Goal: Task Accomplishment & Management: Use online tool/utility

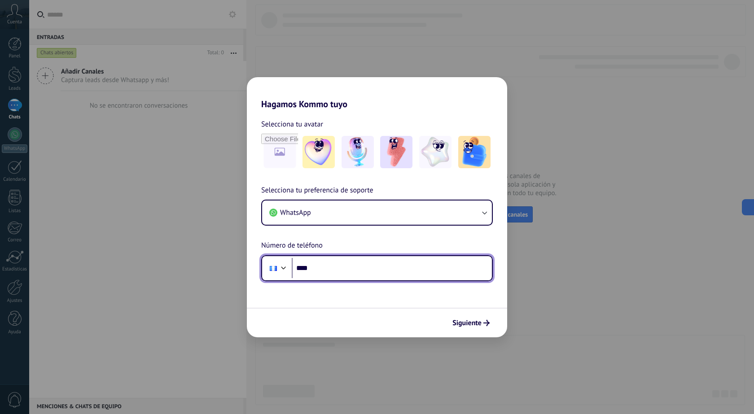
click at [316, 265] on input "****" at bounding box center [392, 268] width 200 height 21
type input "**"
click at [280, 268] on div at bounding box center [283, 267] width 11 height 11
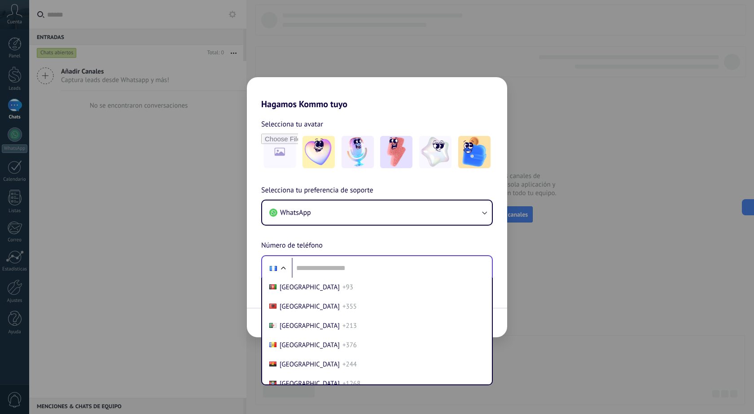
scroll to position [1359, 0]
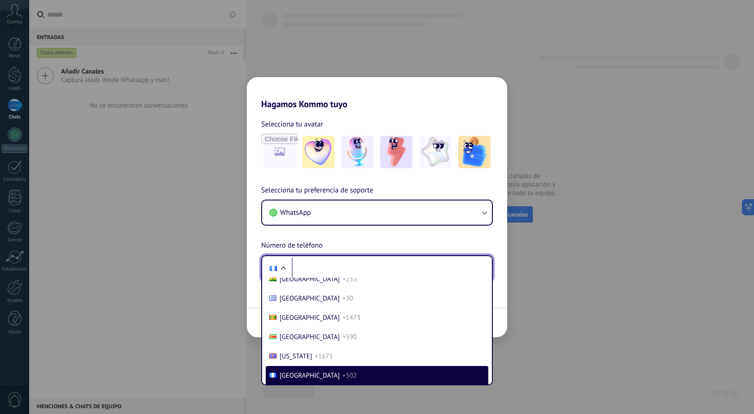
click at [302, 263] on input "tel" at bounding box center [392, 268] width 200 height 21
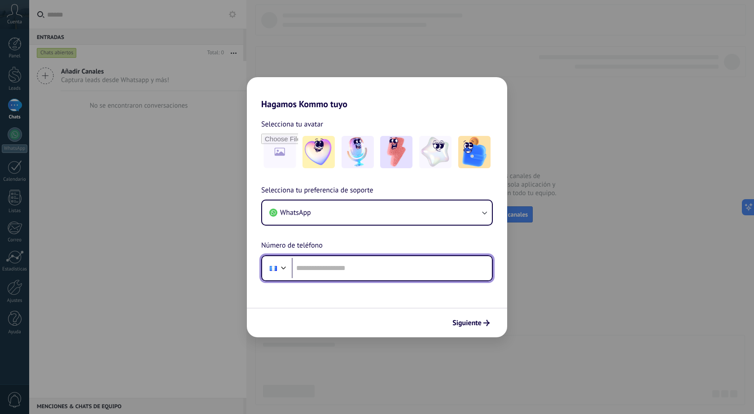
click at [288, 269] on div at bounding box center [283, 267] width 11 height 11
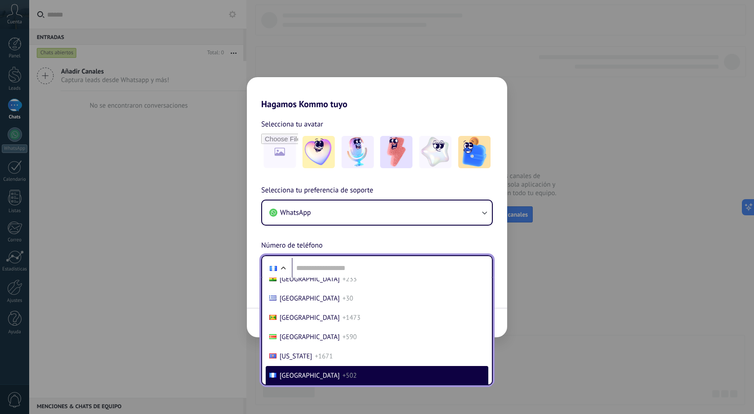
click at [307, 373] on span "[GEOGRAPHIC_DATA]" at bounding box center [310, 376] width 60 height 9
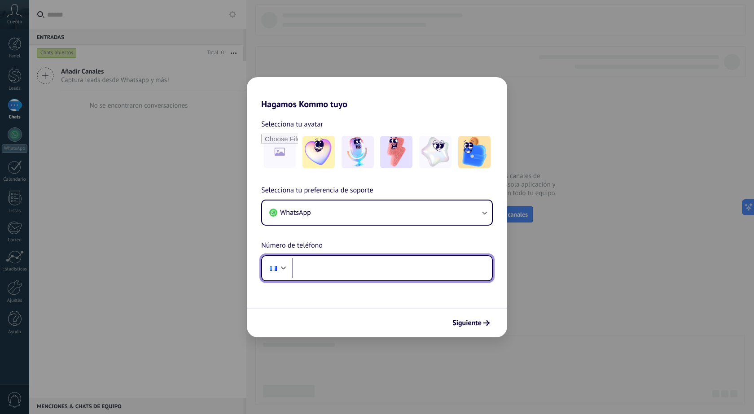
click at [336, 270] on input "tel" at bounding box center [392, 268] width 200 height 21
type input "**********"
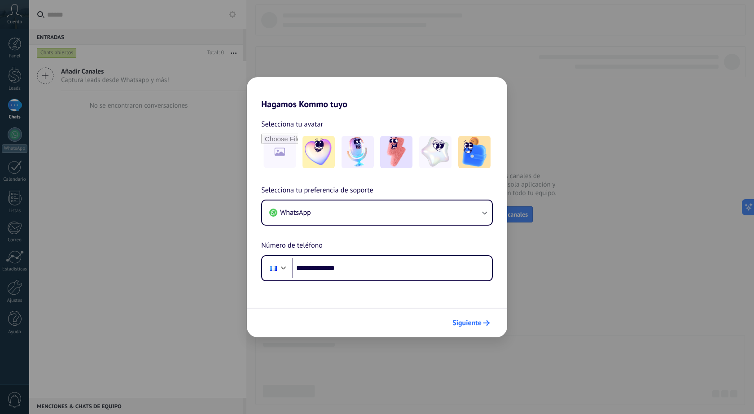
click at [474, 323] on span "Siguiente" at bounding box center [466, 323] width 29 height 6
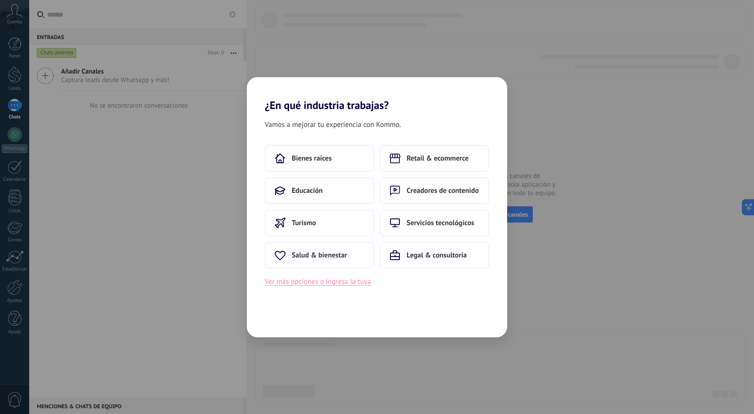
click at [334, 282] on button "Ver más opciones o ingresa la tuya" at bounding box center [318, 282] width 106 height 12
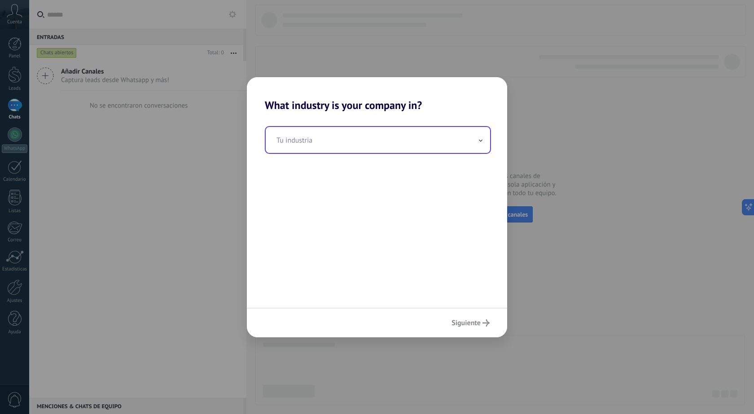
click at [297, 145] on input "text" at bounding box center [378, 140] width 224 height 26
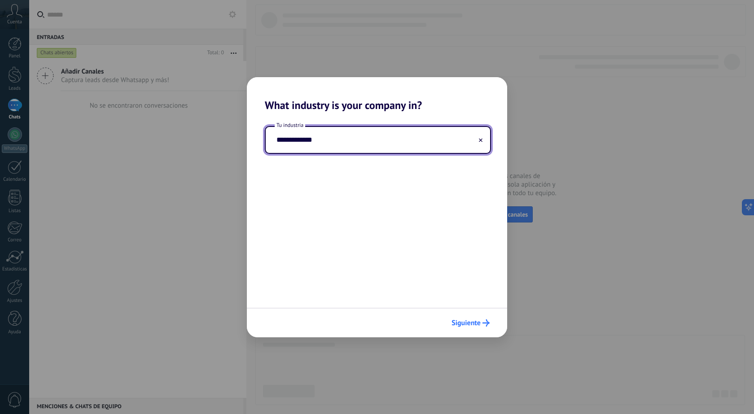
type input "**********"
click at [467, 318] on button "Siguiente" at bounding box center [471, 323] width 46 height 15
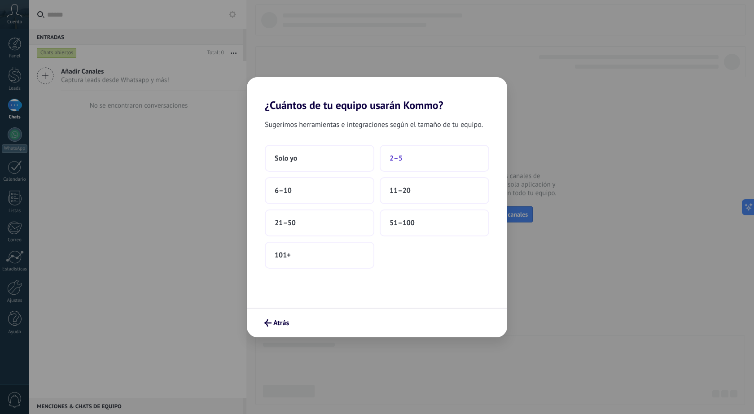
click at [402, 159] on span "2–5" at bounding box center [396, 158] width 13 height 9
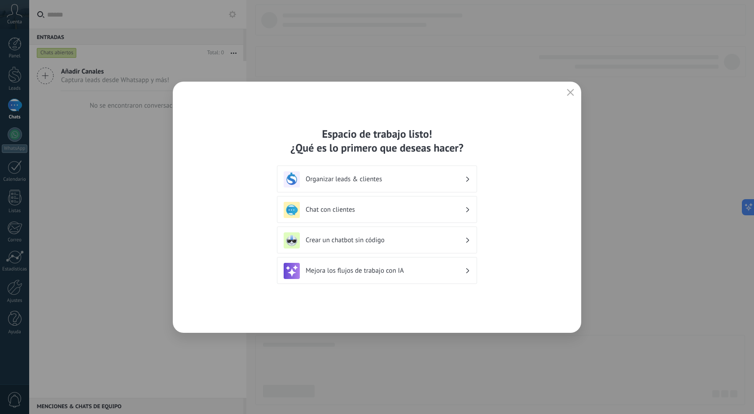
click at [399, 242] on h3 "Crear un chatbot sin código" at bounding box center [385, 240] width 159 height 9
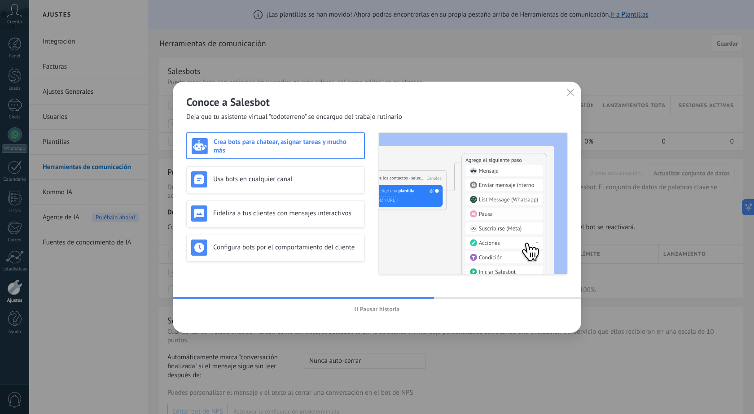
click at [571, 97] on button "button" at bounding box center [571, 93] width 12 height 13
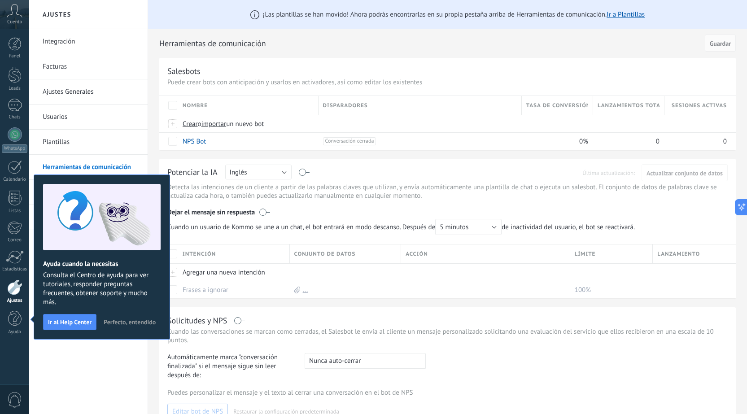
click at [9, 13] on icon at bounding box center [15, 10] width 16 height 13
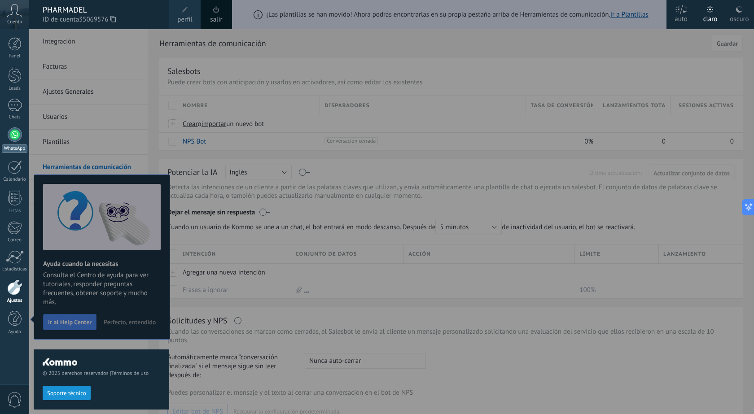
click at [15, 136] on div at bounding box center [15, 134] width 14 height 14
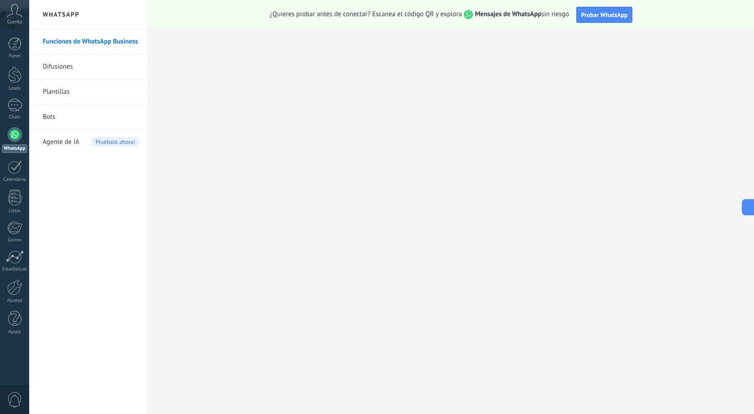
click at [96, 40] on link "Funciones de WhatsApp Business" at bounding box center [91, 41] width 96 height 25
click at [596, 18] on span "Probar WhatsApp" at bounding box center [604, 15] width 47 height 8
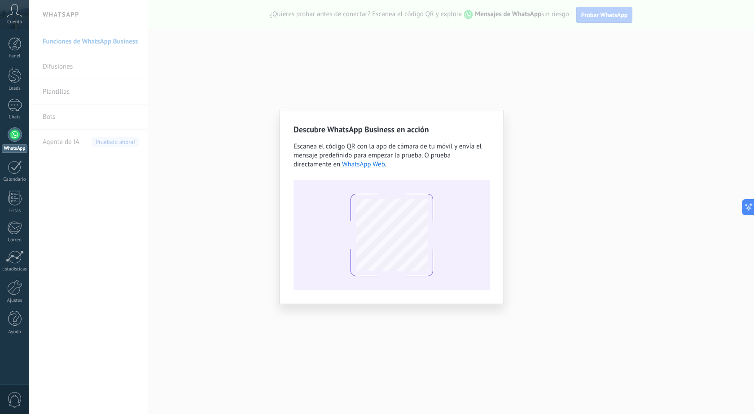
click at [197, 292] on div "Descubre WhatsApp Business en acción Escanea el código QR con la app [PERSON_NA…" at bounding box center [391, 207] width 725 height 414
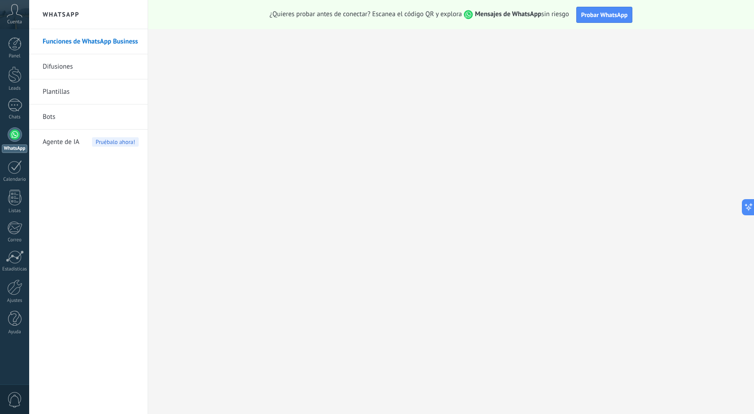
click at [53, 117] on link "Bots" at bounding box center [91, 117] width 96 height 25
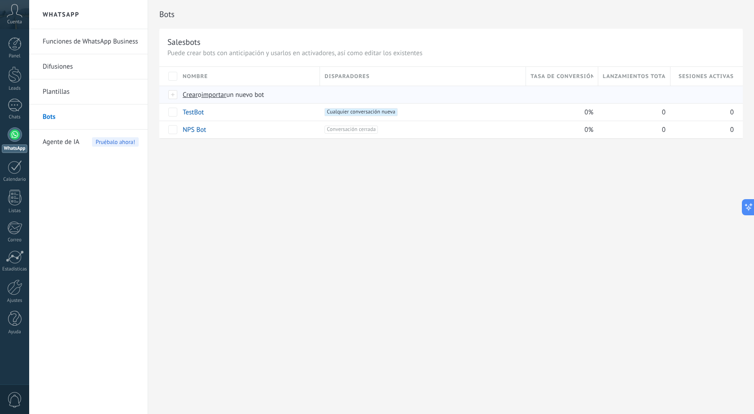
click at [174, 95] on div at bounding box center [173, 95] width 10 height 8
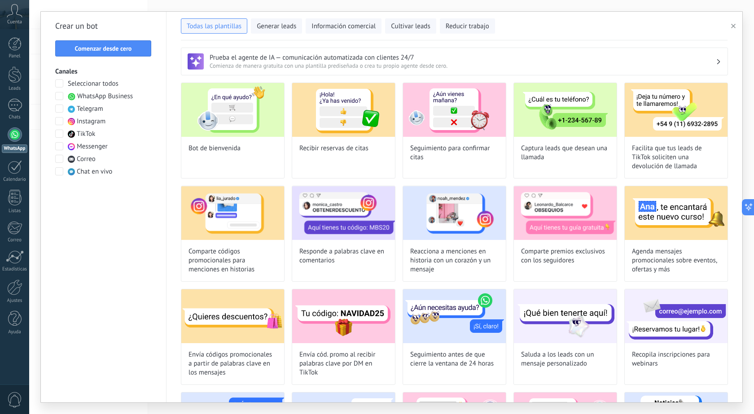
click at [60, 96] on span at bounding box center [59, 96] width 8 height 8
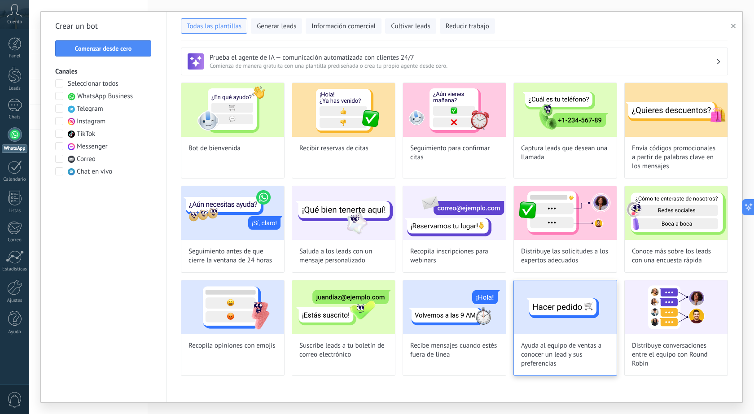
click at [583, 324] on img at bounding box center [565, 308] width 103 height 54
type input "**********"
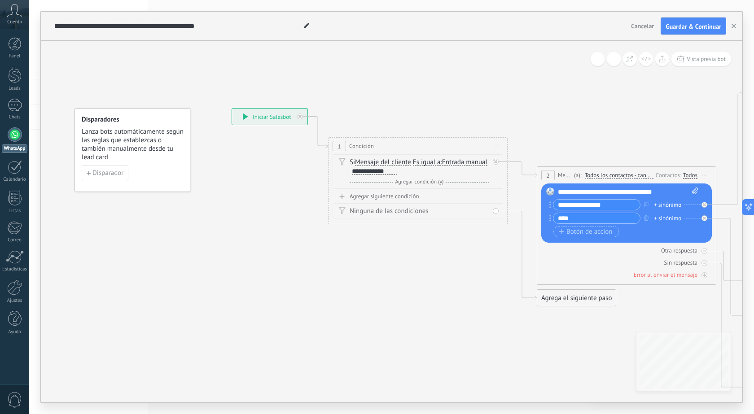
click at [442, 166] on span "Entrada manual" at bounding box center [464, 162] width 45 height 7
click at [438, 168] on button "Entrada manual" at bounding box center [494, 162] width 112 height 16
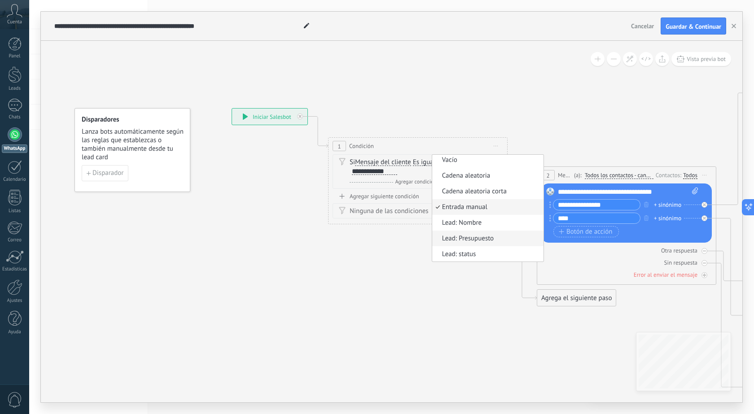
click at [432, 243] on span "Lead: Presupuesto" at bounding box center [486, 238] width 109 height 9
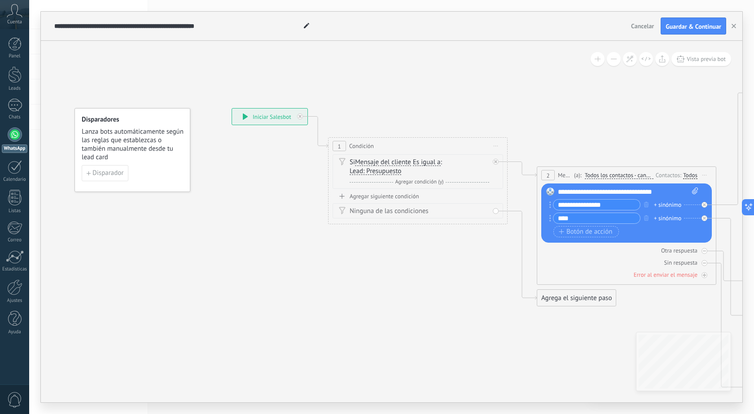
click at [568, 302] on div "Agrega el siguiente paso" at bounding box center [576, 298] width 79 height 15
click at [575, 391] on span "List Message (WhatsApp)" at bounding box center [596, 391] width 71 height 9
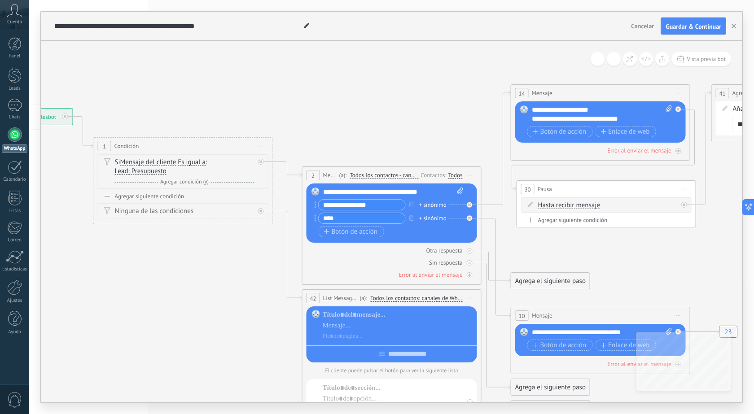
click at [644, 27] on span "Cancelar" at bounding box center [642, 26] width 23 height 8
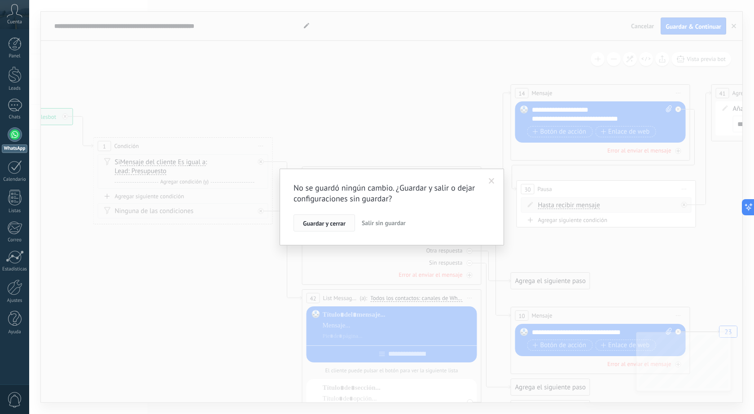
click at [321, 225] on span "Guardar y cerrar" at bounding box center [324, 223] width 43 height 6
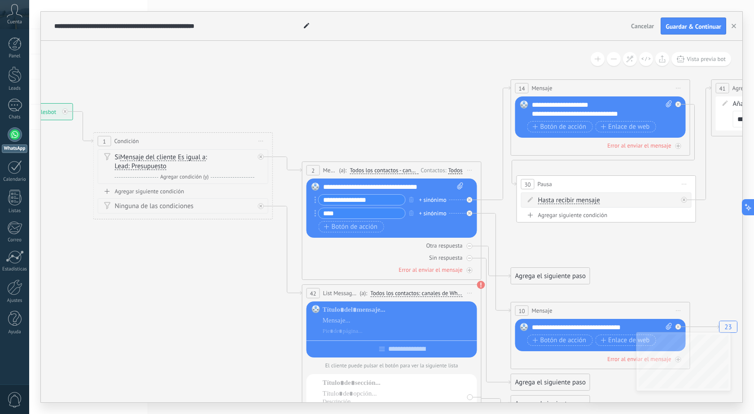
click at [643, 22] on span "Cancelar" at bounding box center [642, 26] width 23 height 8
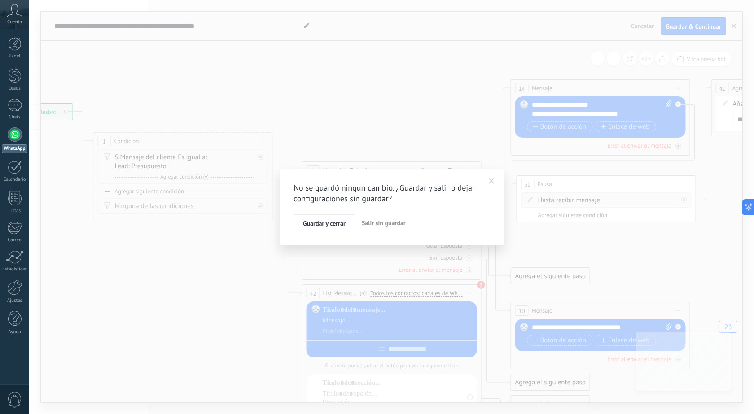
click at [370, 225] on span "Salir sin guardar" at bounding box center [384, 223] width 44 height 8
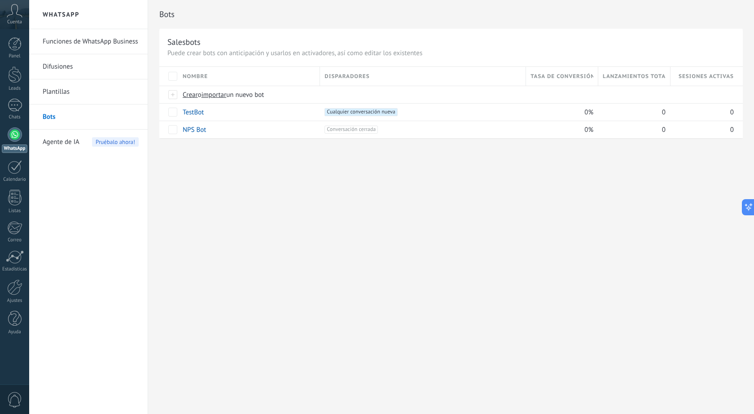
click at [54, 94] on link "Plantillas" at bounding box center [91, 91] width 96 height 25
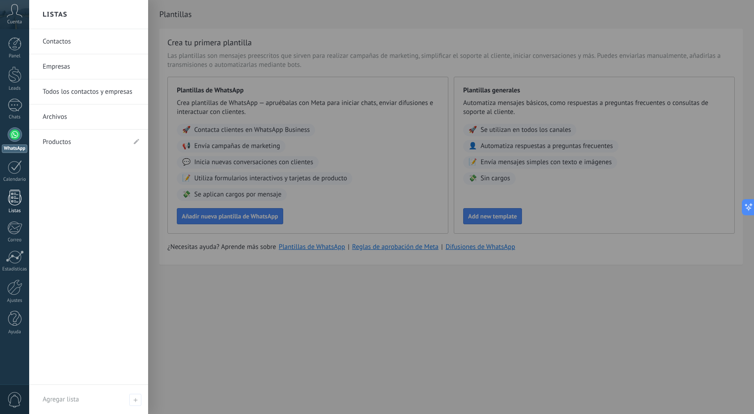
click at [11, 199] on div at bounding box center [14, 198] width 13 height 16
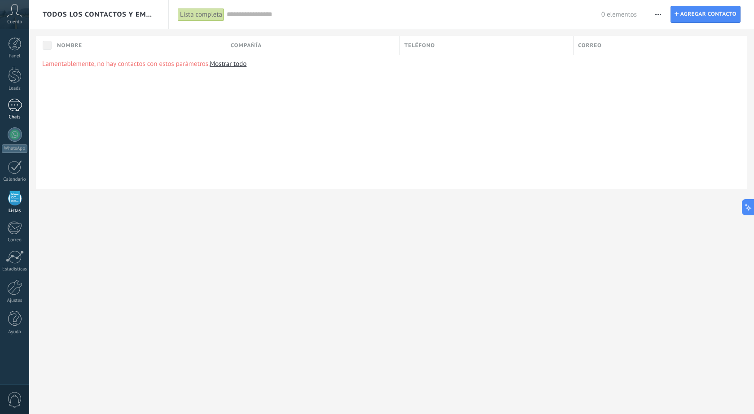
click at [20, 108] on div at bounding box center [15, 105] width 14 height 13
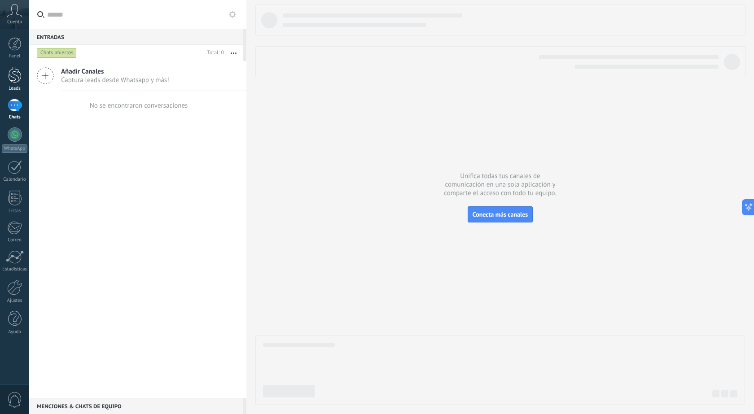
click at [22, 79] on link "Leads" at bounding box center [14, 78] width 29 height 25
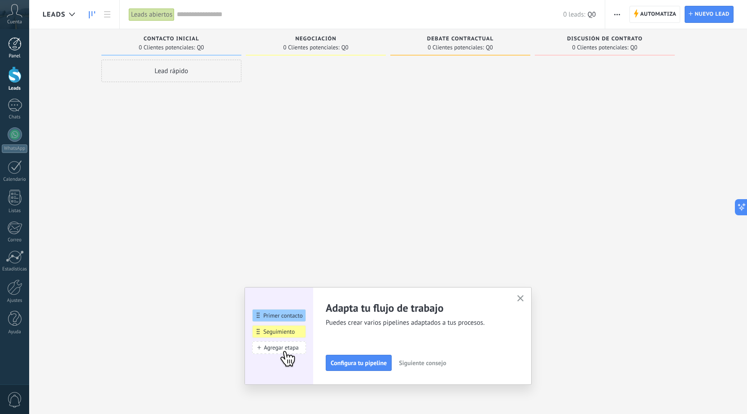
click at [13, 41] on div at bounding box center [14, 43] width 13 height 13
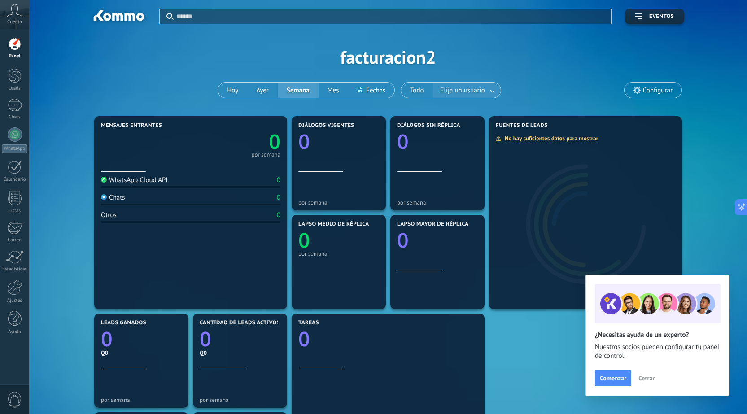
click at [487, 90] on link at bounding box center [493, 90] width 16 height 15
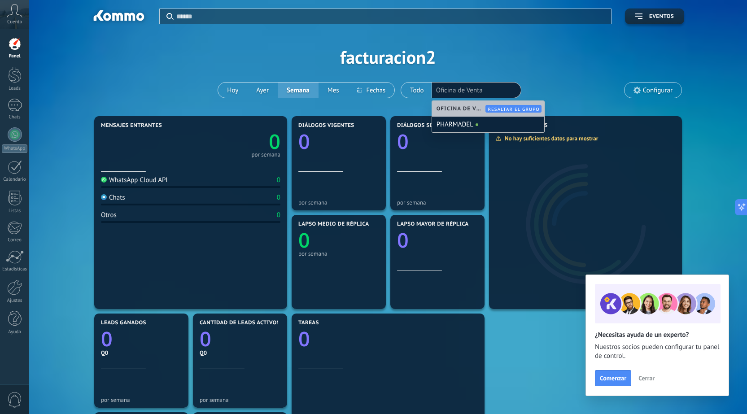
click at [542, 75] on div "Aplicar Eventos facturacion2 [DATE] [DATE] Semana Mes Todo Elija un usuario Ofi…" at bounding box center [388, 57] width 691 height 114
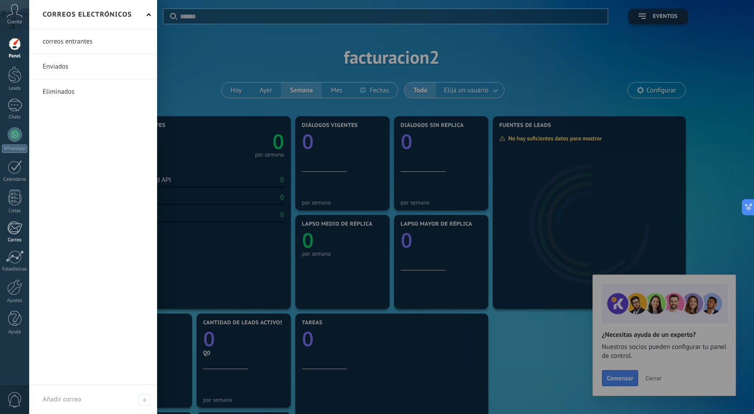
click at [14, 230] on div at bounding box center [14, 227] width 15 height 13
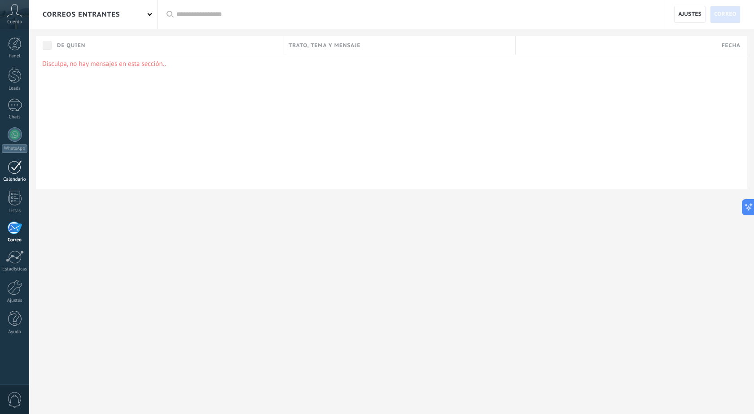
click at [13, 168] on div at bounding box center [15, 167] width 14 height 14
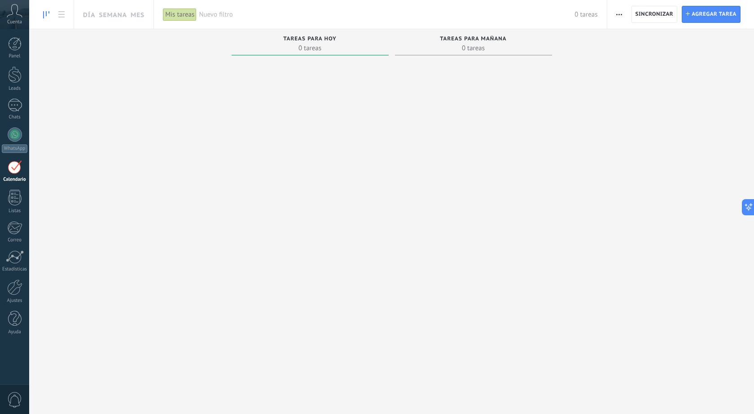
click at [17, 11] on icon at bounding box center [15, 10] width 16 height 13
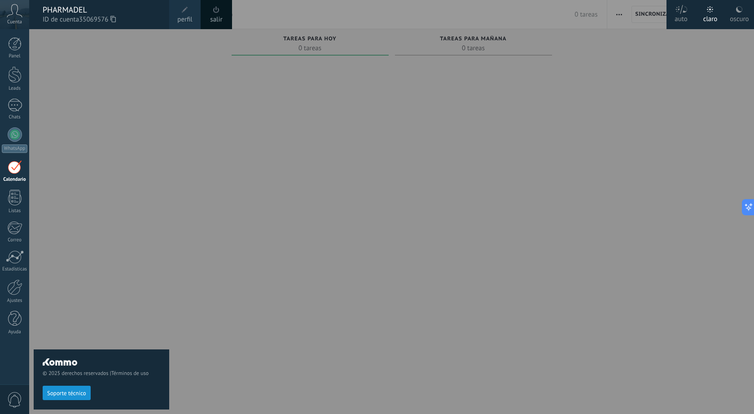
click at [267, 194] on div at bounding box center [406, 207] width 754 height 414
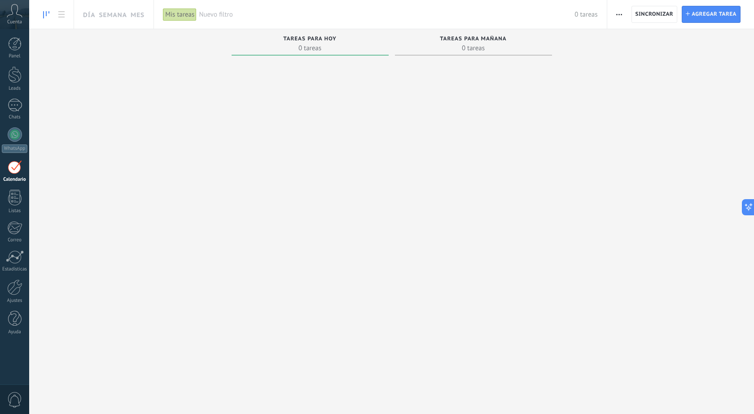
click at [9, 22] on span "Cuenta" at bounding box center [14, 22] width 15 height 6
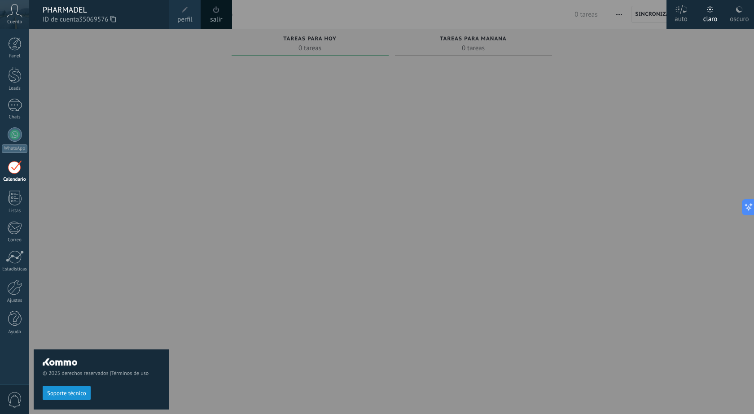
click at [187, 14] on span at bounding box center [185, 10] width 10 height 10
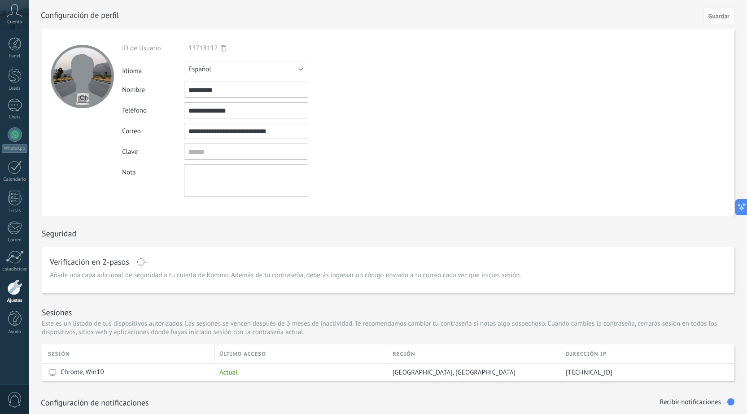
drag, startPoint x: 232, startPoint y: 89, endPoint x: 173, endPoint y: 91, distance: 59.3
click at [173, 91] on div "Nombre *********" at bounding box center [267, 90] width 290 height 16
type input "*"
type input "*****"
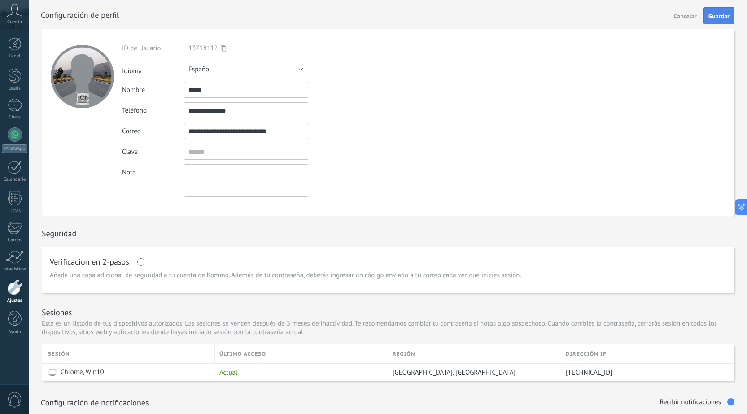
click at [723, 19] on span "Guardar" at bounding box center [719, 16] width 21 height 6
click at [13, 132] on div at bounding box center [15, 134] width 14 height 14
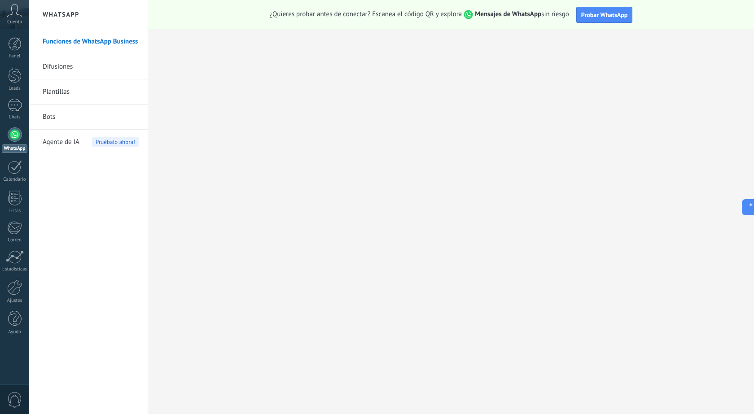
click at [65, 39] on link "Funciones de WhatsApp Business" at bounding box center [91, 41] width 96 height 25
click at [51, 90] on link "Plantillas" at bounding box center [91, 91] width 96 height 25
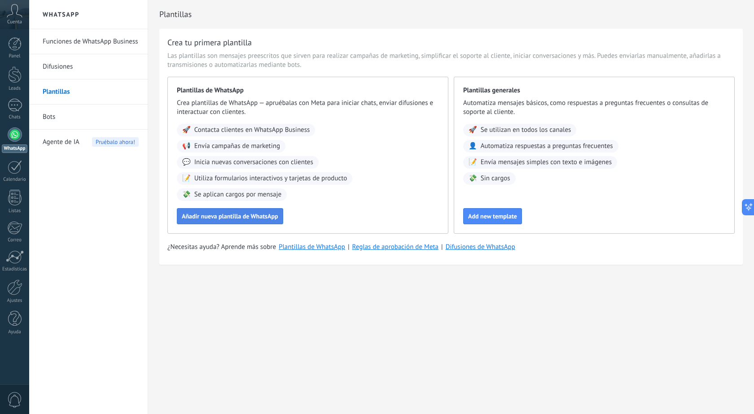
click at [238, 217] on span "Añadir nueva plantilla de WhatsApp" at bounding box center [230, 216] width 97 height 6
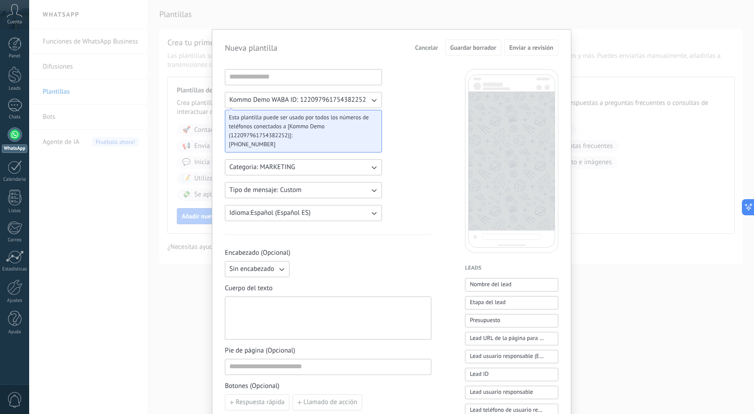
click at [274, 191] on span "Tipo de mensaje: Custom" at bounding box center [265, 190] width 72 height 9
click at [274, 191] on li "Custom" at bounding box center [301, 190] width 162 height 15
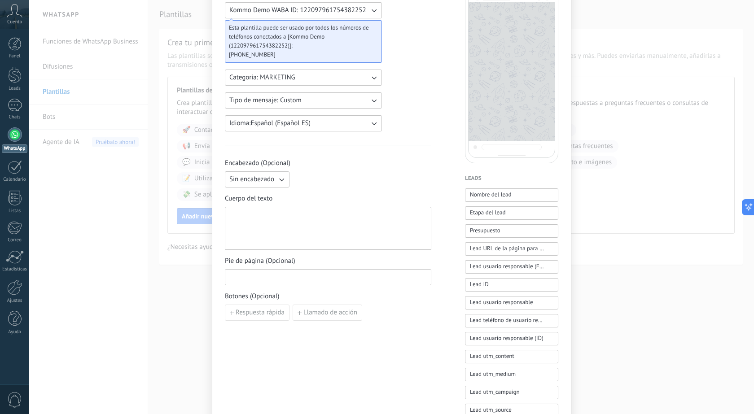
click at [328, 282] on input at bounding box center [328, 277] width 206 height 14
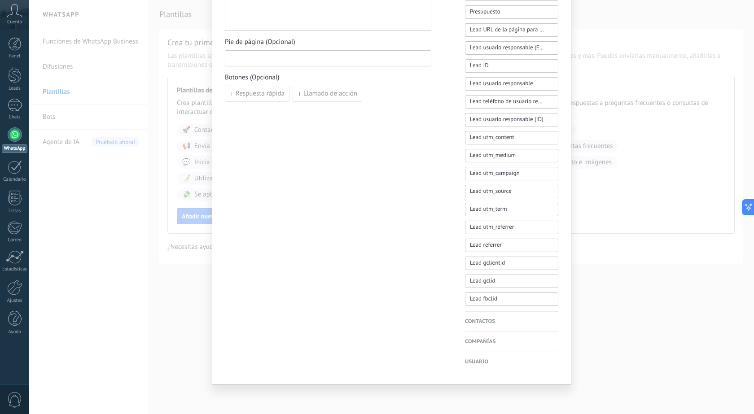
scroll to position [84, 0]
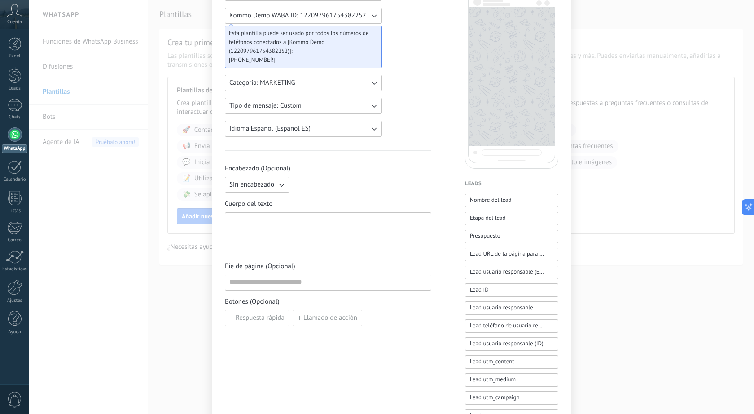
click at [581, 34] on div "Nueva plantilla Cancelar Guardar borrador Enviar a revisión Kommo Demo WABA ID:…" at bounding box center [391, 207] width 725 height 414
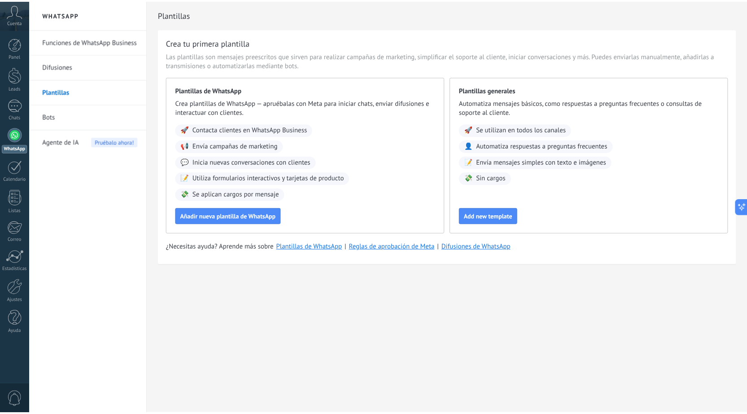
scroll to position [0, 0]
click at [15, 404] on span "0" at bounding box center [14, 400] width 15 height 16
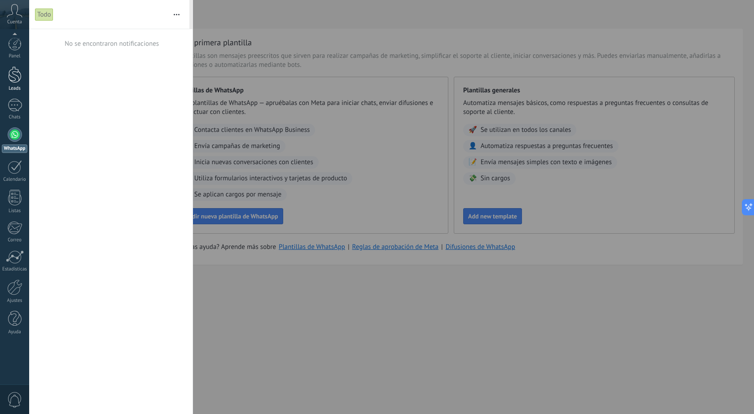
click at [18, 80] on div at bounding box center [14, 74] width 13 height 17
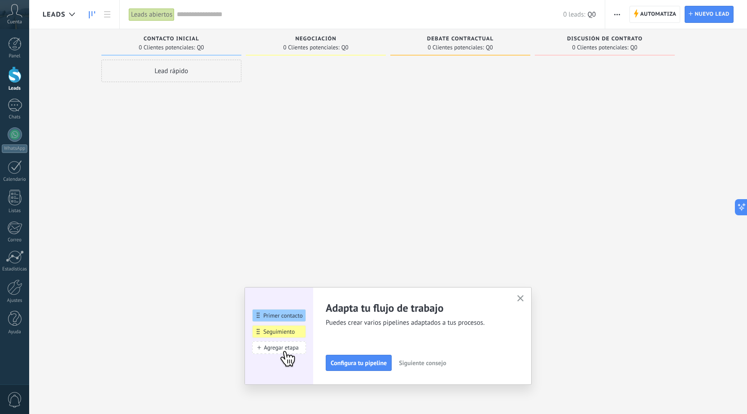
click at [524, 300] on use "button" at bounding box center [521, 298] width 7 height 7
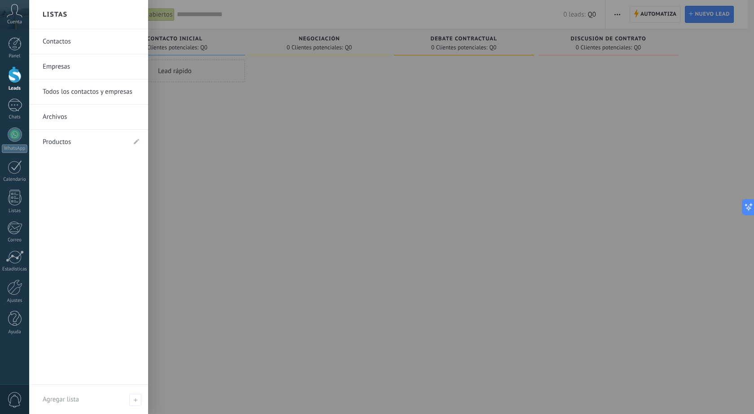
click at [59, 142] on link "Productos" at bounding box center [84, 142] width 83 height 25
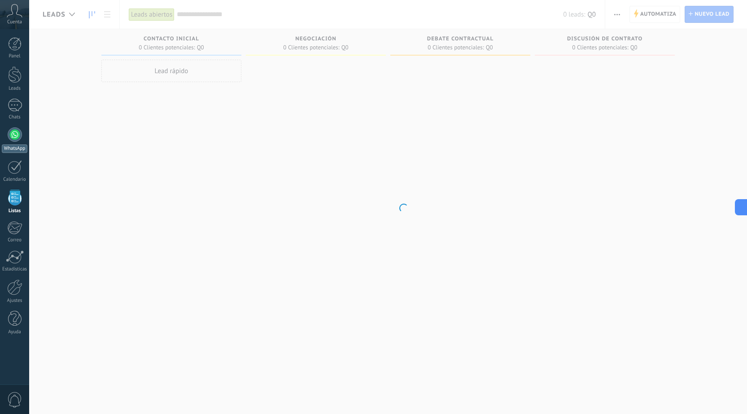
click at [16, 140] on div at bounding box center [15, 134] width 14 height 14
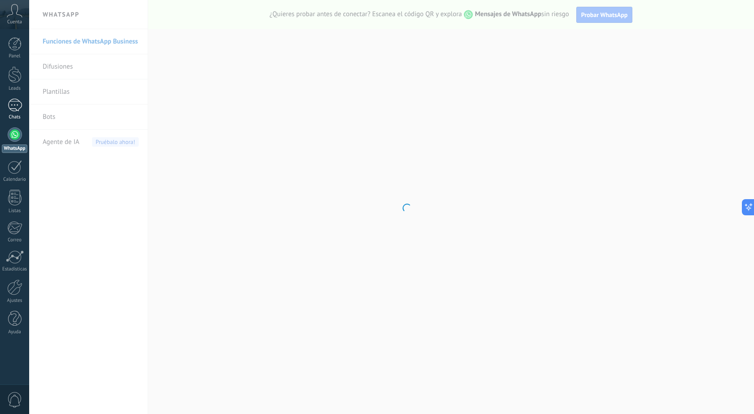
click at [13, 103] on div at bounding box center [15, 105] width 14 height 13
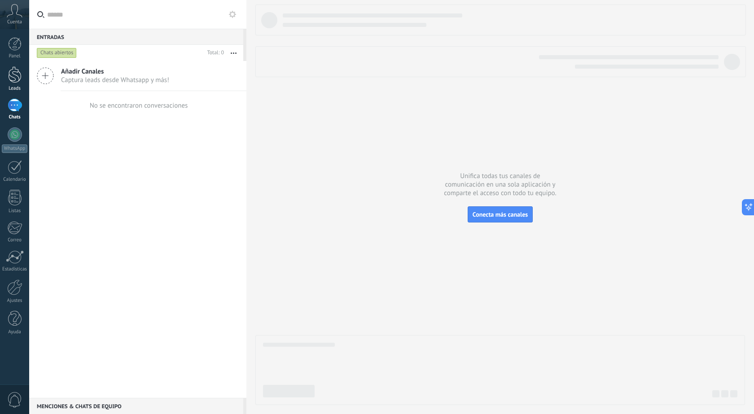
click at [17, 74] on div at bounding box center [14, 74] width 13 height 17
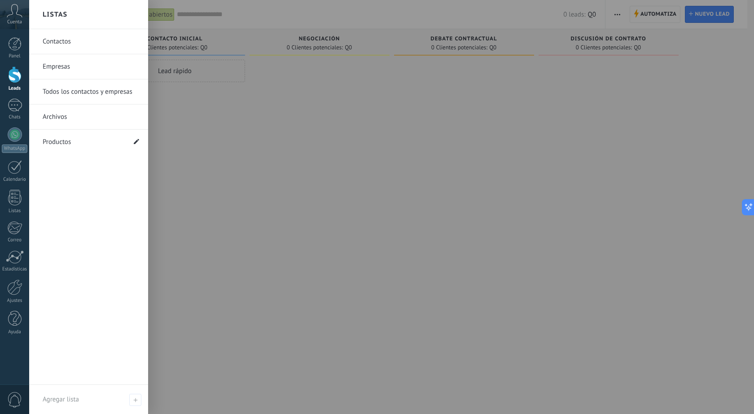
click at [136, 141] on use at bounding box center [136, 141] width 5 height 5
click at [132, 168] on div "Contactos Empresas Todos los contactos y empresas Archivos Productos *********" at bounding box center [88, 207] width 119 height 356
click at [52, 141] on link "Productos" at bounding box center [84, 142] width 83 height 25
